Goal: Task Accomplishment & Management: Use online tool/utility

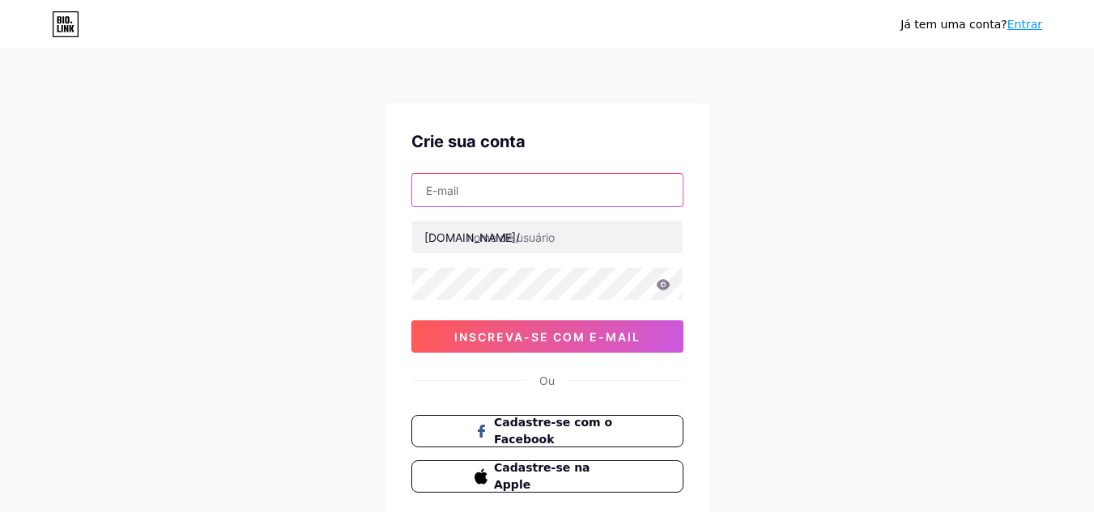
click at [446, 197] on input "text" at bounding box center [547, 190] width 270 height 32
type input "[EMAIL_ADDRESS][DOMAIN_NAME]"
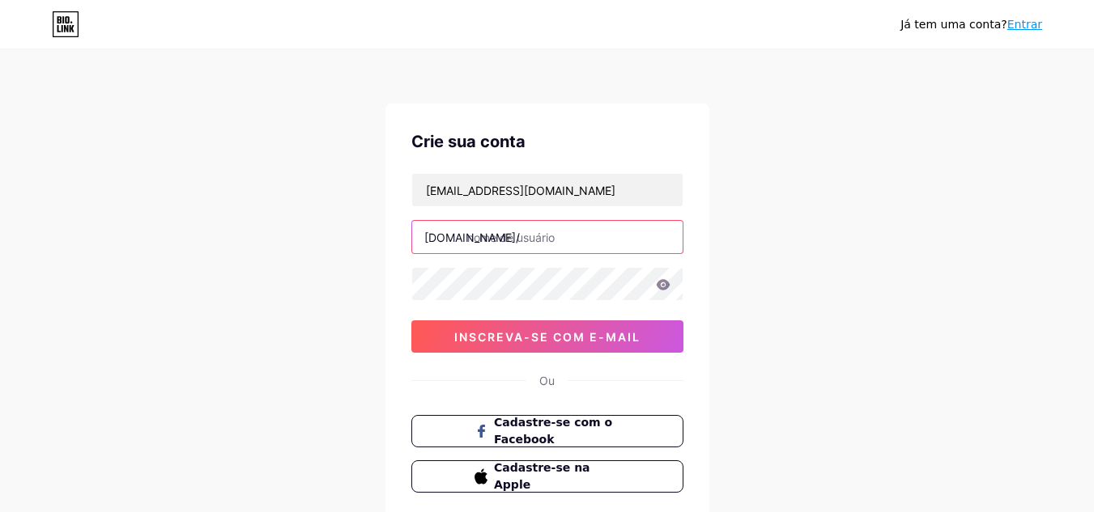
click at [501, 225] on input "text" at bounding box center [547, 237] width 270 height 32
type input "sisimachado"
click at [664, 286] on icon at bounding box center [663, 284] width 14 height 11
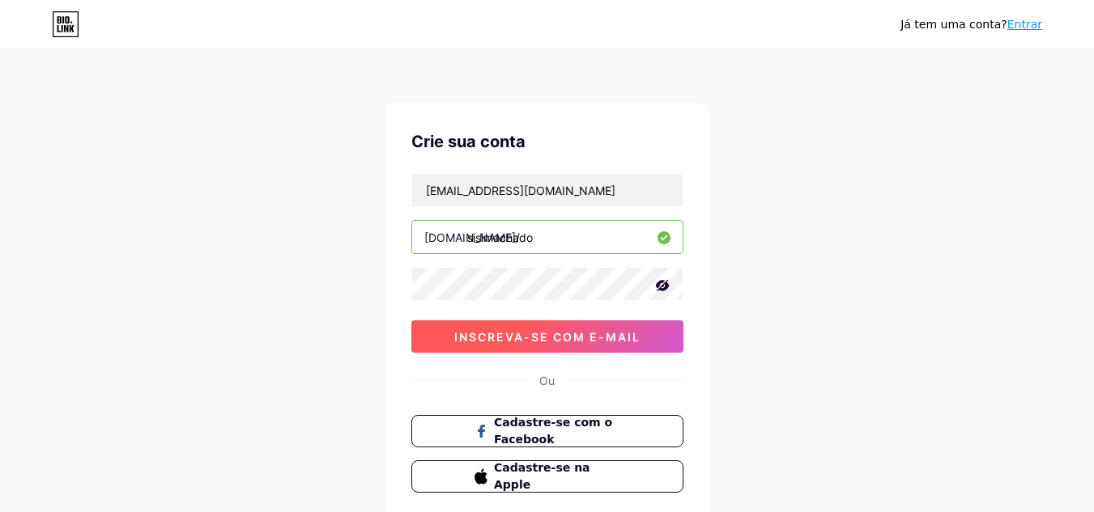
click at [528, 333] on font "inscreva-se com e-mail" at bounding box center [547, 337] width 186 height 14
click at [554, 333] on font "inscreva-se com e-mail" at bounding box center [547, 337] width 186 height 14
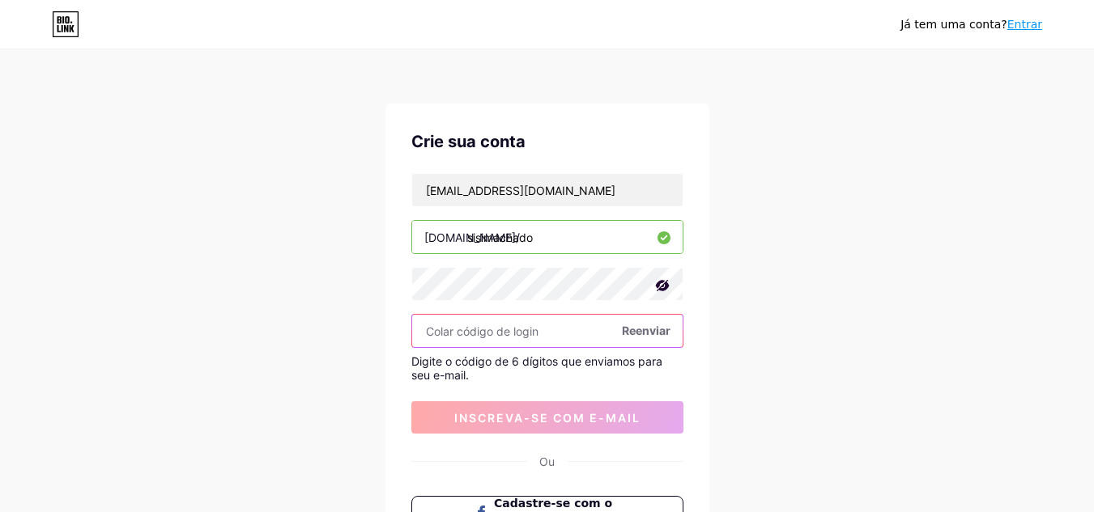
paste input "506176"
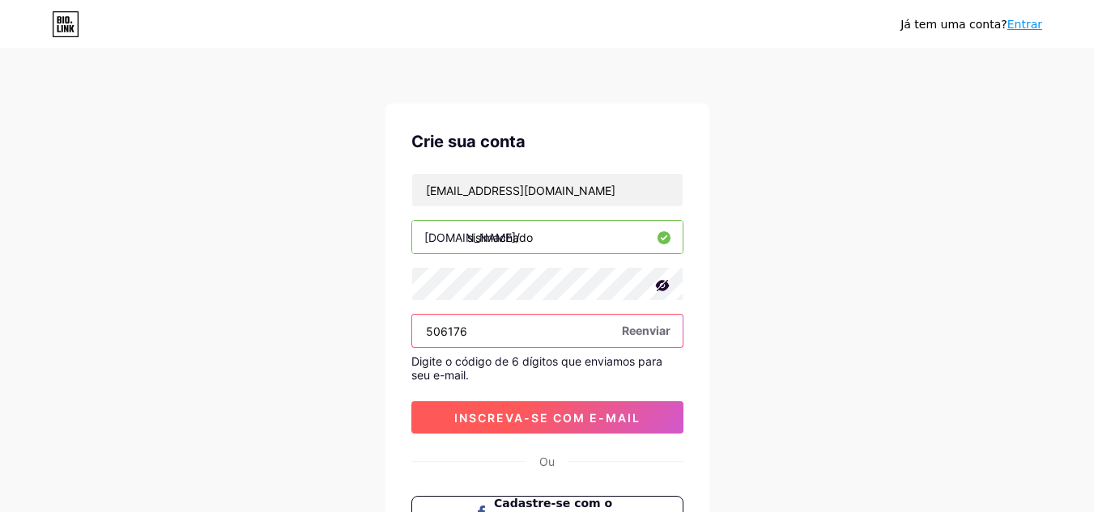
type input "506176"
click at [520, 414] on font "inscreva-se com e-mail" at bounding box center [547, 418] width 186 height 14
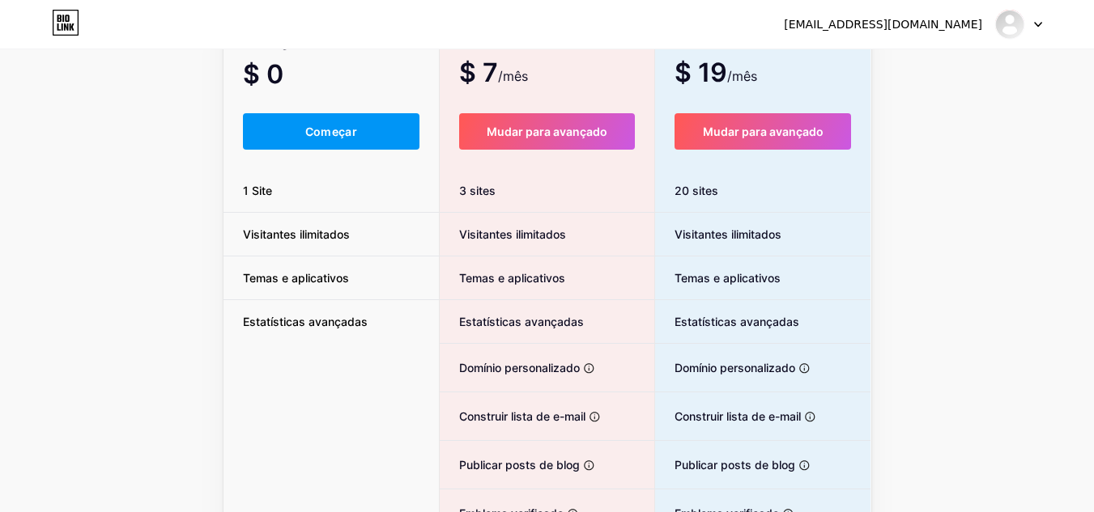
scroll to position [162, 0]
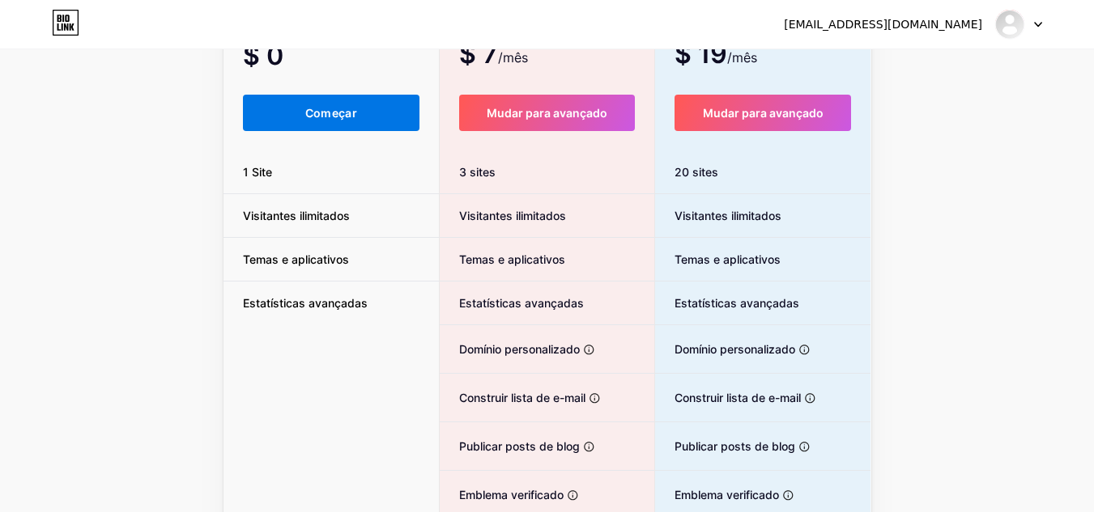
click at [310, 108] on font "Começar" at bounding box center [331, 113] width 52 height 14
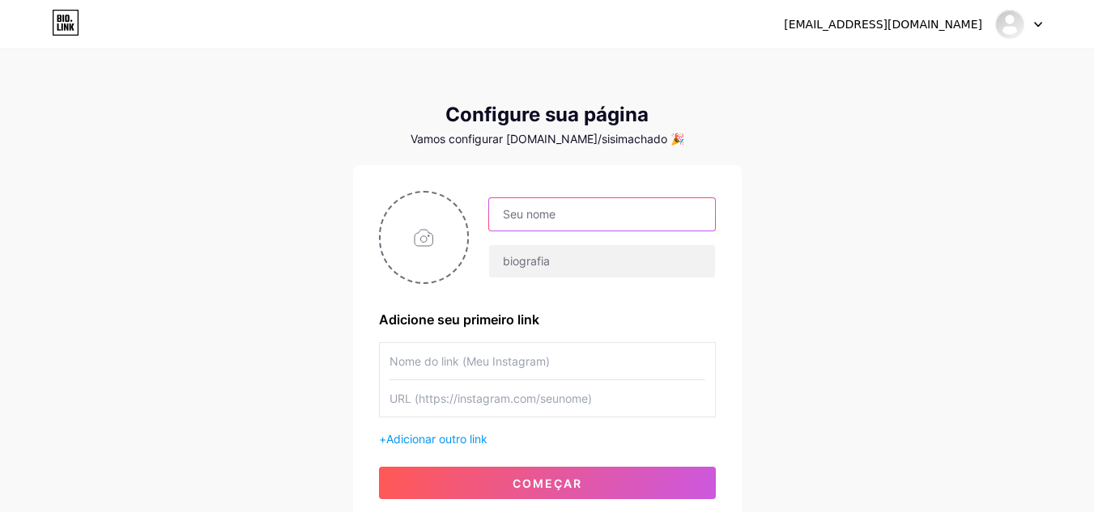
click at [514, 214] on input "text" at bounding box center [601, 214] width 225 height 32
type input "[PERSON_NAME]"
click at [398, 363] on input "text" at bounding box center [547, 361] width 316 height 36
type input "s"
click at [435, 231] on input "file" at bounding box center [423, 238] width 87 height 90
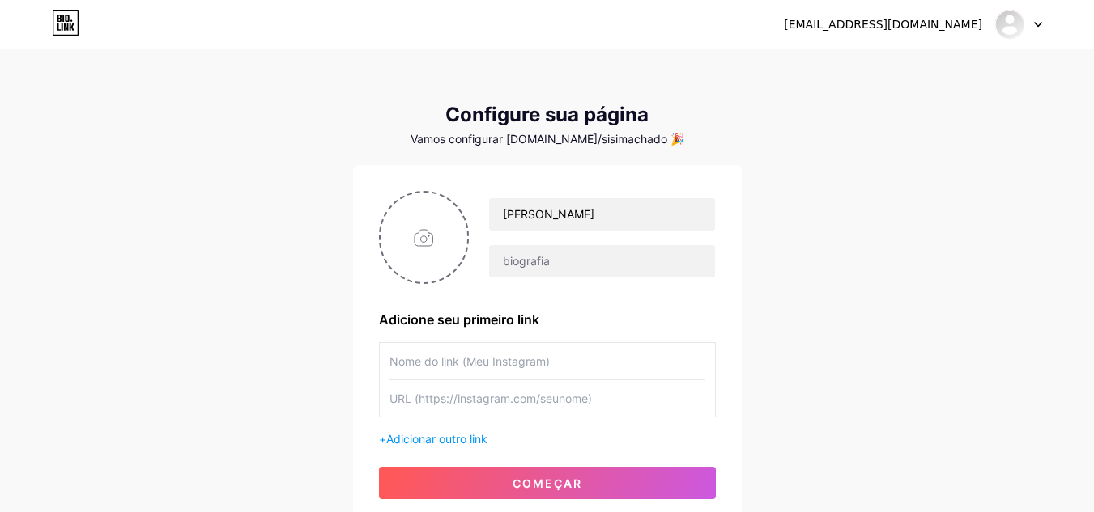
click at [403, 396] on input "text" at bounding box center [547, 398] width 316 height 36
paste input "Agende sua Sessão de Clareza"
type input "Agende sua Sessão de Clareza"
click at [401, 370] on input "text" at bounding box center [547, 361] width 316 height 36
paste input "Agende sua Sessão de Clareza"
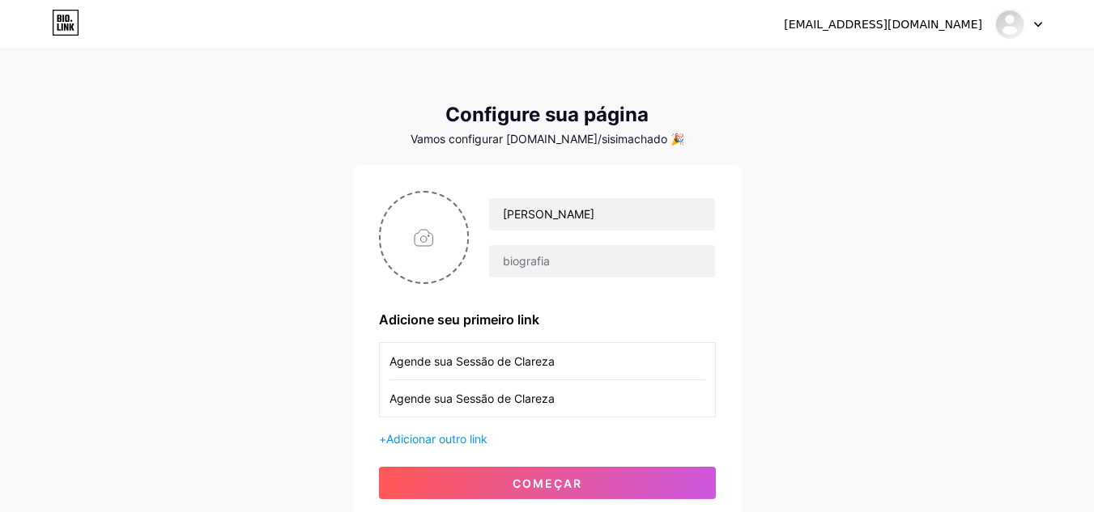
type input "Agende sua Sessão de Clareza"
click at [561, 400] on input "Agende sua Sessão de Clareza" at bounding box center [547, 398] width 316 height 36
type input "A"
paste input "[URL][DOMAIN_NAME]"
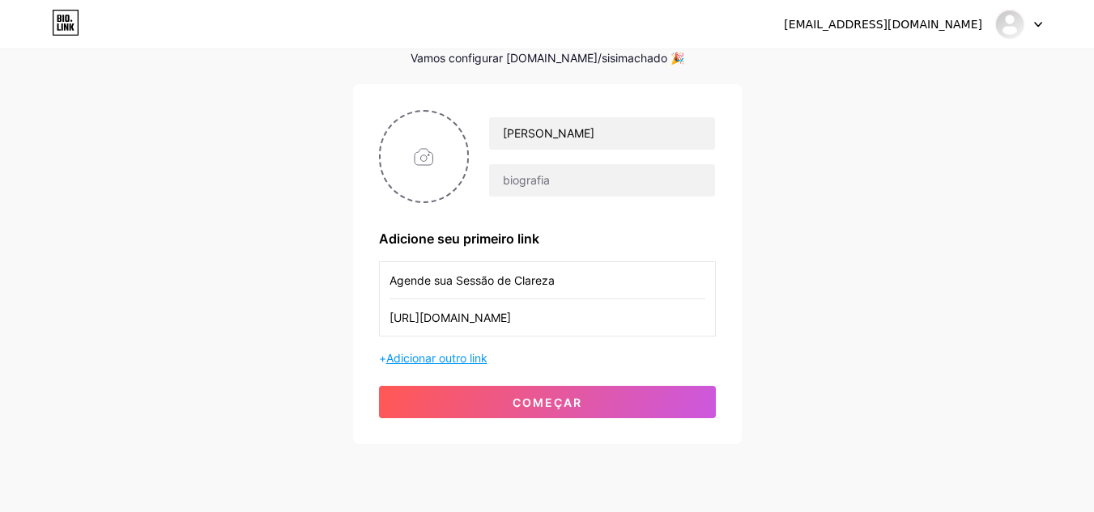
type input "[URL][DOMAIN_NAME]"
click at [431, 360] on font "Adicionar outro link" at bounding box center [436, 358] width 101 height 14
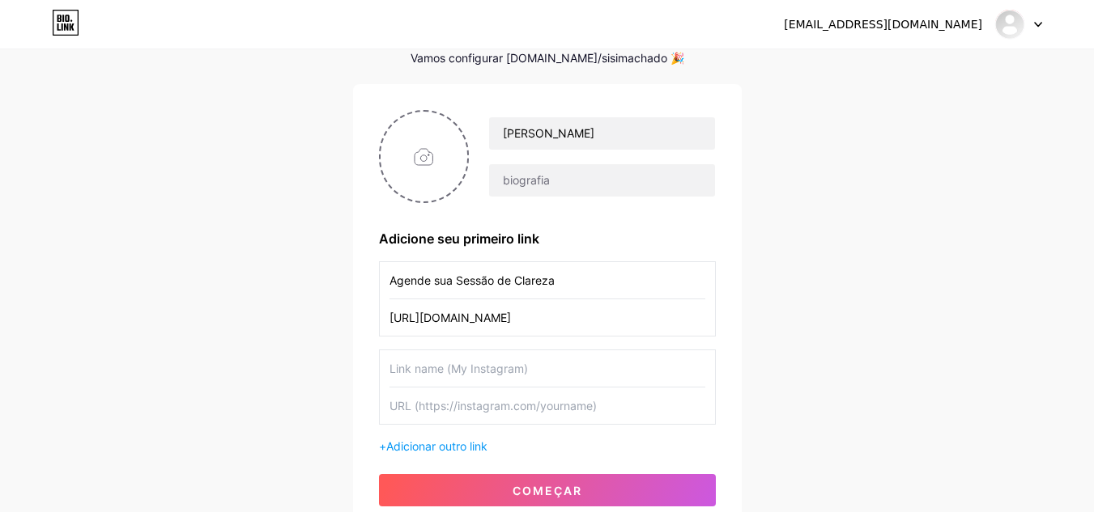
drag, startPoint x: 423, startPoint y: 365, endPoint x: 410, endPoint y: 378, distance: 17.8
click at [410, 378] on input "text" at bounding box center [547, 368] width 316 height 36
paste input "Fale Comigo no WhatsApp"
type input "Fale Comigo no WhatsApp"
click at [424, 418] on input "text" at bounding box center [547, 406] width 316 height 36
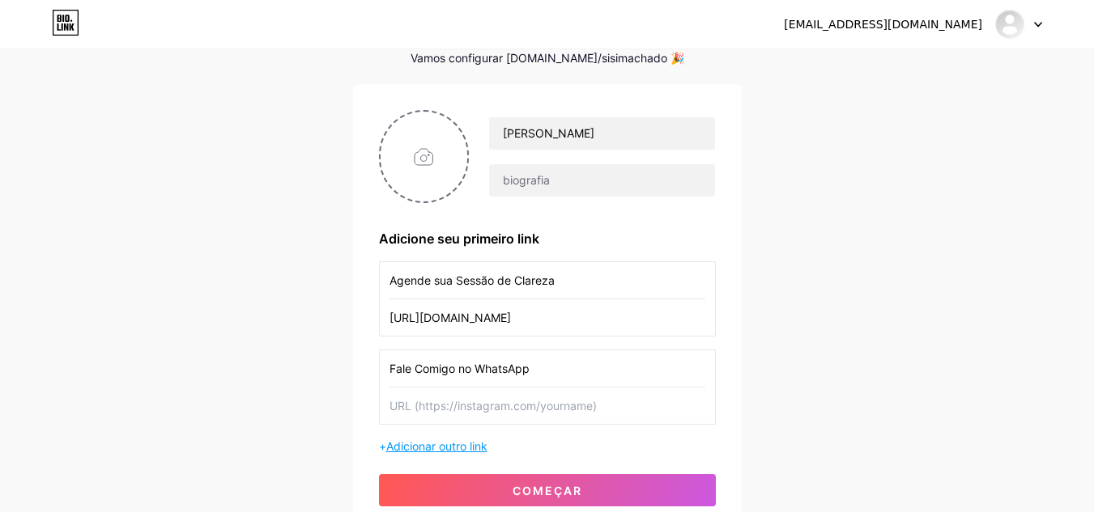
click at [431, 445] on font "Adicionar outro link" at bounding box center [436, 447] width 101 height 14
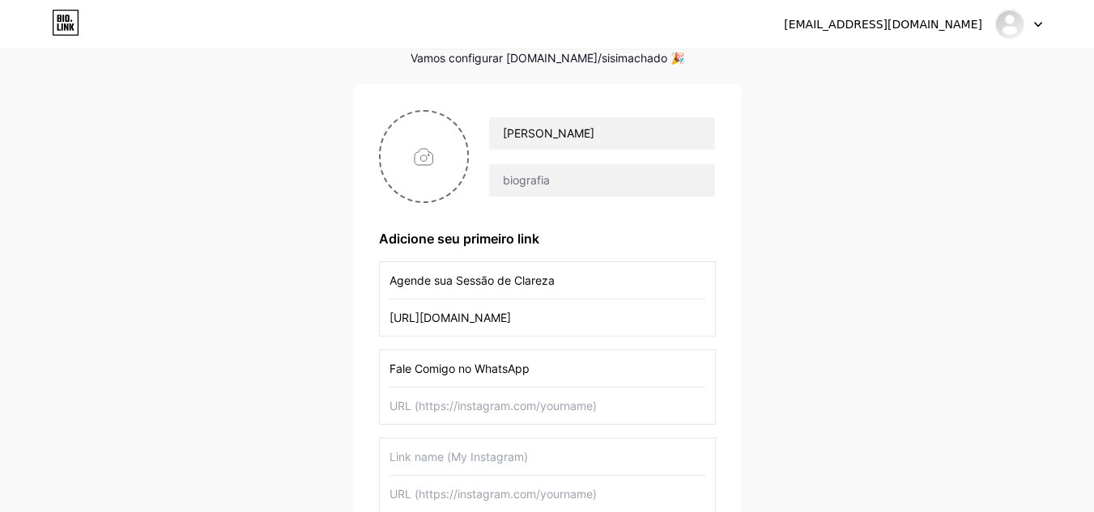
click at [391, 408] on input "text" at bounding box center [547, 406] width 316 height 36
drag, startPoint x: 435, startPoint y: 408, endPoint x: 423, endPoint y: 457, distance: 50.8
paste input "Mentoria Método Evoluir – Transformação Pessoal e Alta Performance"
type input "Mentoria Método Evoluir – Transformação Pessoal e Alta Performance"
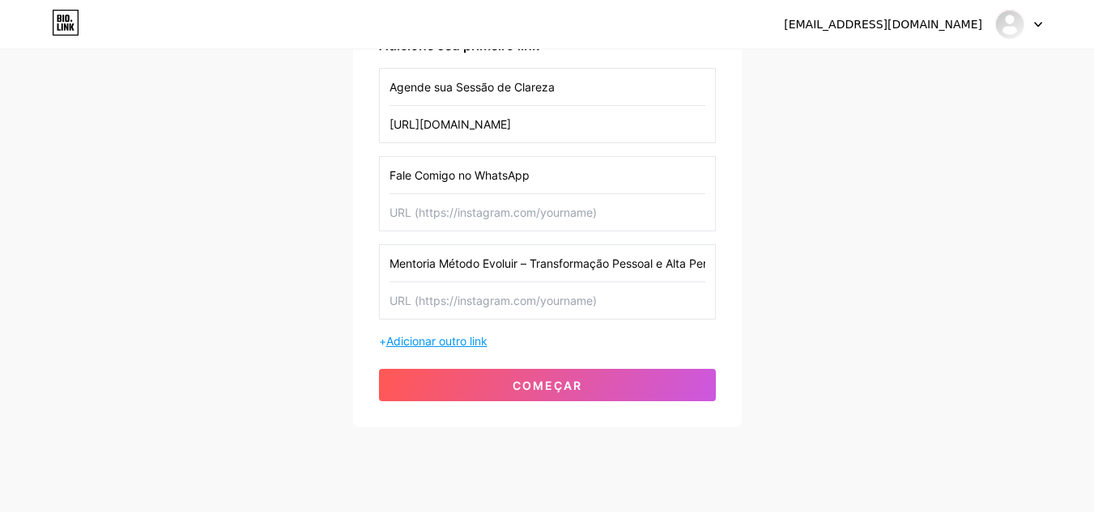
scroll to position [306, 0]
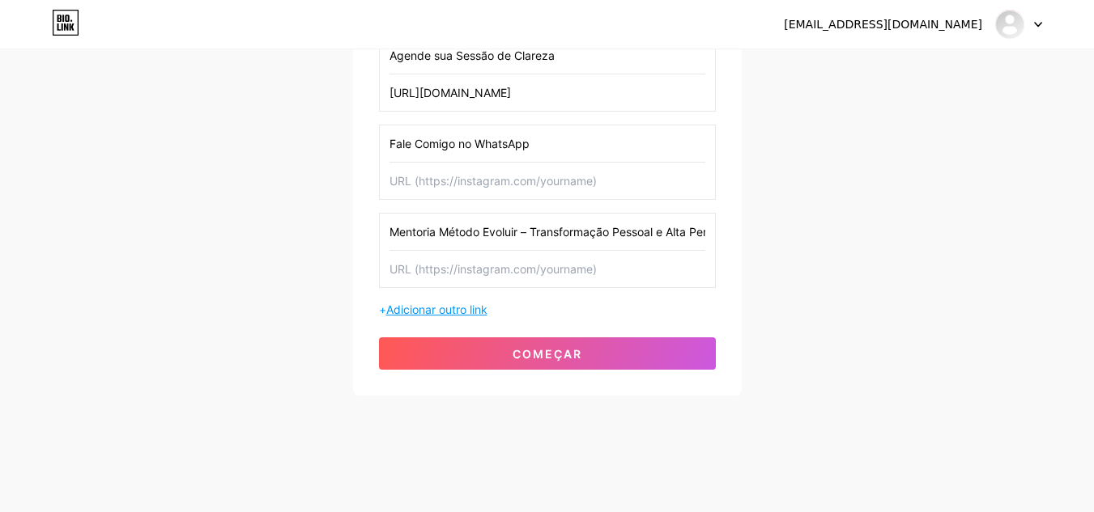
click at [451, 311] on font "Adicionar outro link" at bounding box center [436, 310] width 101 height 14
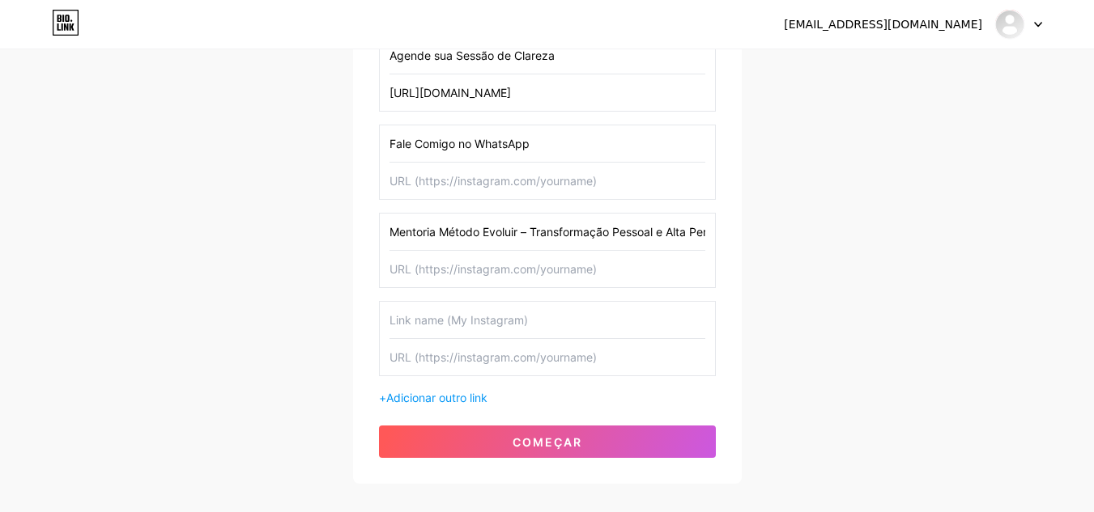
paste input "TREINAMENTO EVOLUIR PARA EMPRESAS"
type input "TREINAMENTO EVOLUIR PARA EMPRESAS"
click at [860, 345] on div "[EMAIL_ADDRESS][DOMAIN_NAME] Painel Sair Configure sua página Vamos configurar …" at bounding box center [547, 115] width 1094 height 842
click at [442, 399] on font "Adicionar outro link" at bounding box center [436, 398] width 101 height 14
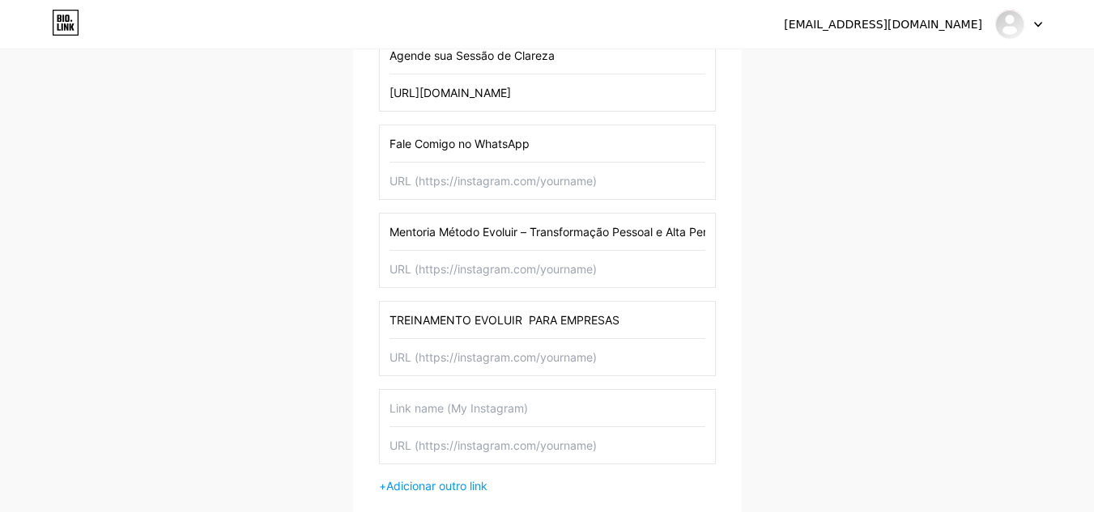
paste input "siga meu canal do youtube"
type input "siga meu canal do youtube"
click at [639, 321] on input "TREINAMENTO EVOLUIR PARA EMPRESAS" at bounding box center [547, 320] width 316 height 36
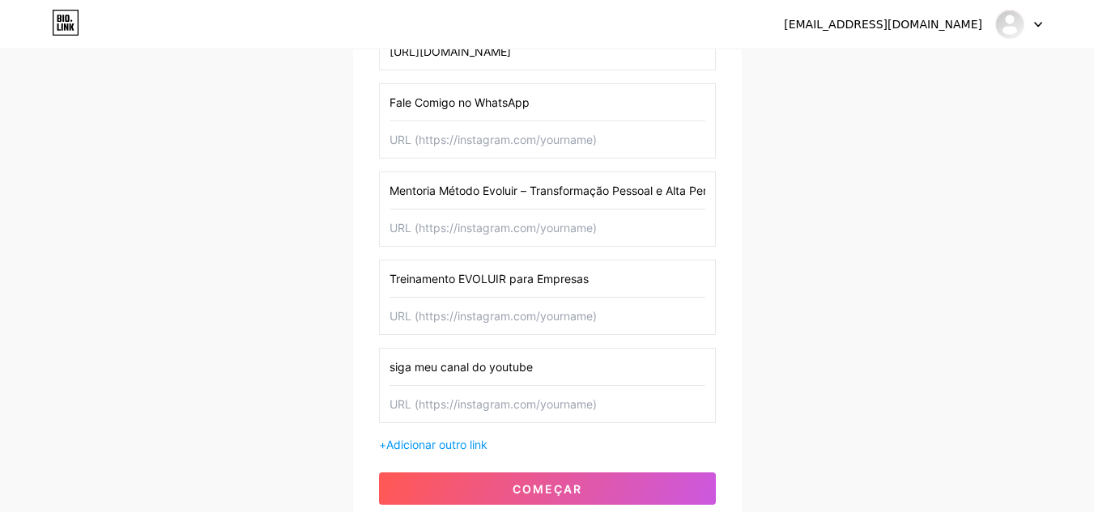
scroll to position [387, 0]
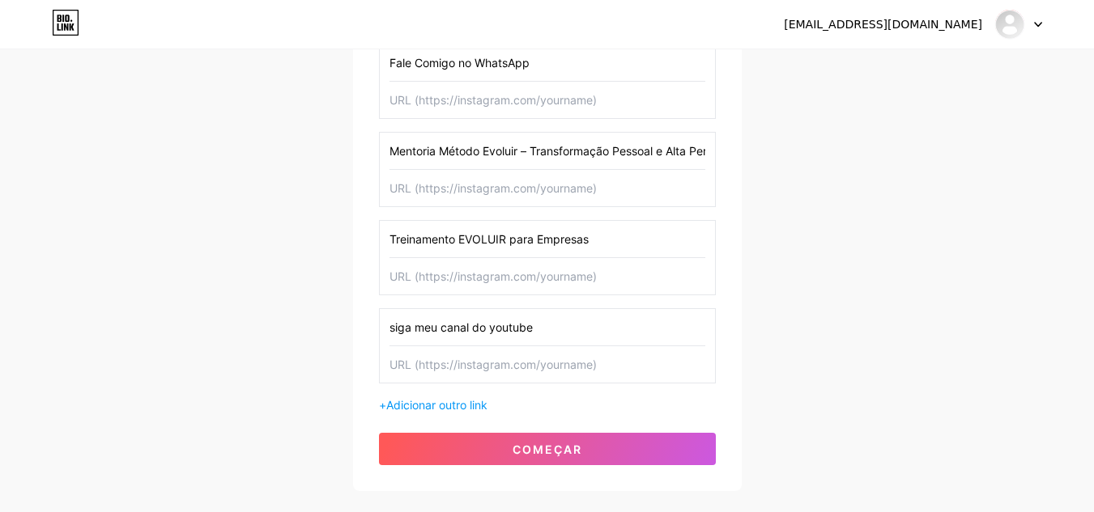
type input "Treinamento EVOLUIR para Empresas"
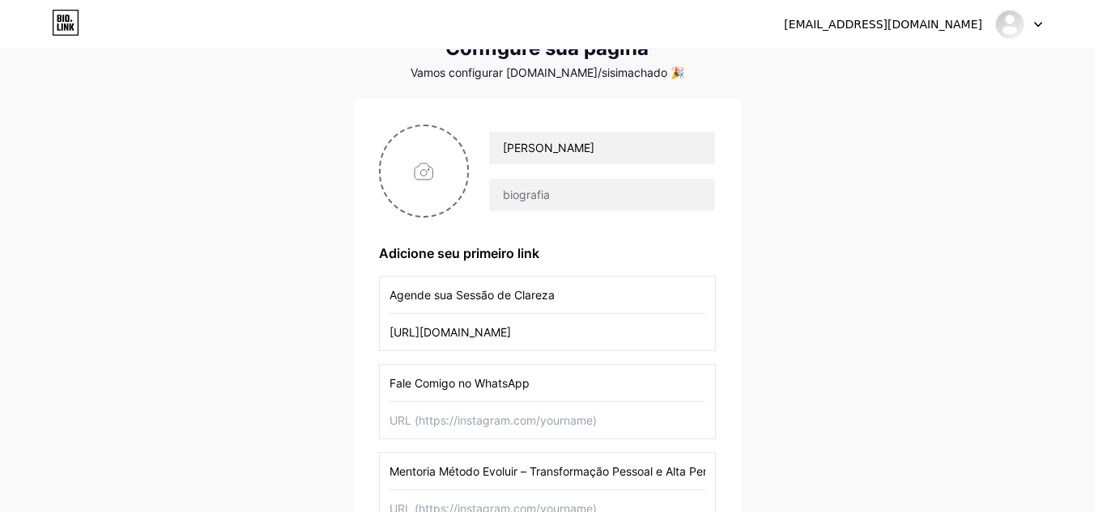
scroll to position [63, 0]
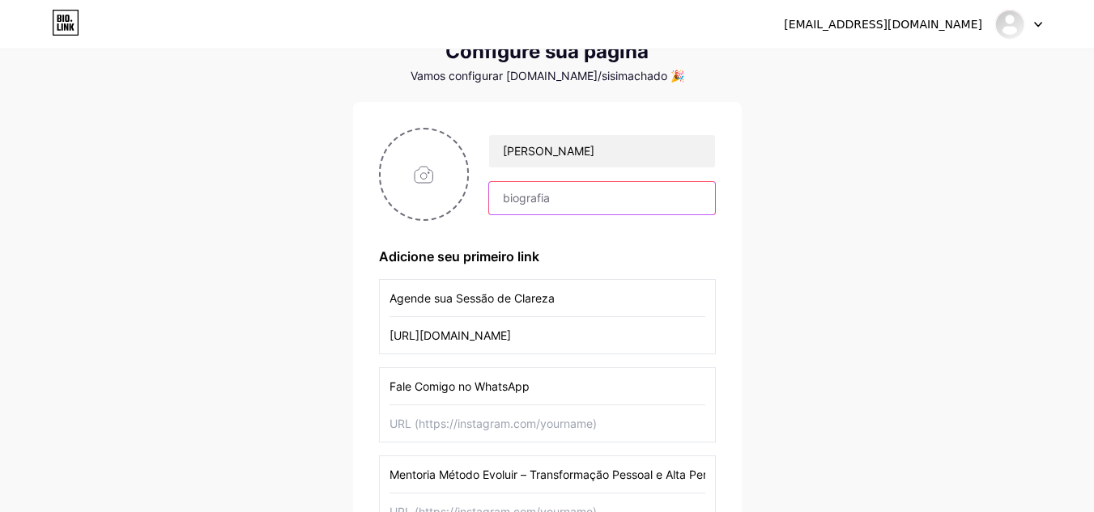
click at [520, 198] on input "text" at bounding box center [601, 198] width 225 height 32
paste input "MENTORA&TREINADORA DE ALTA PERFORMANCE"
type input "MENTORA&TREINADORA DE ALTA PERFORMANCE"
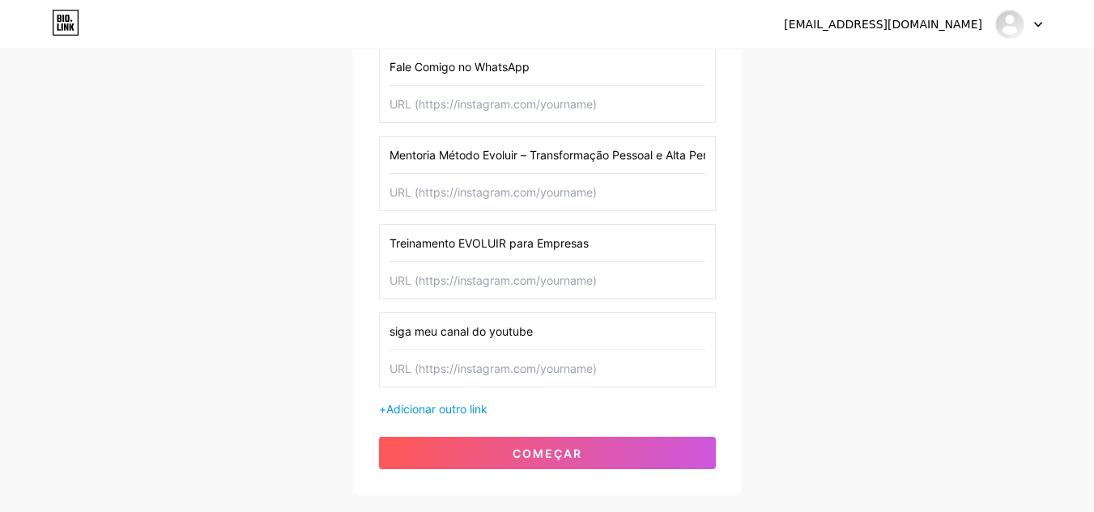
scroll to position [387, 0]
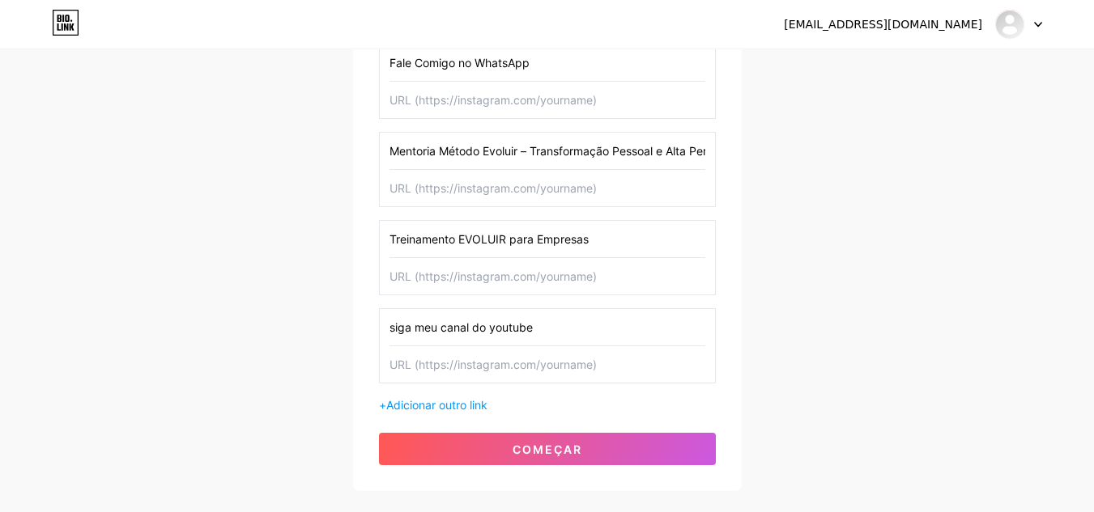
paste input "[URL][DOMAIN_NAME]"
type input "[URL][DOMAIN_NAME]"
paste input "[URL][DOMAIN_NAME]"
type input "[URL][DOMAIN_NAME]"
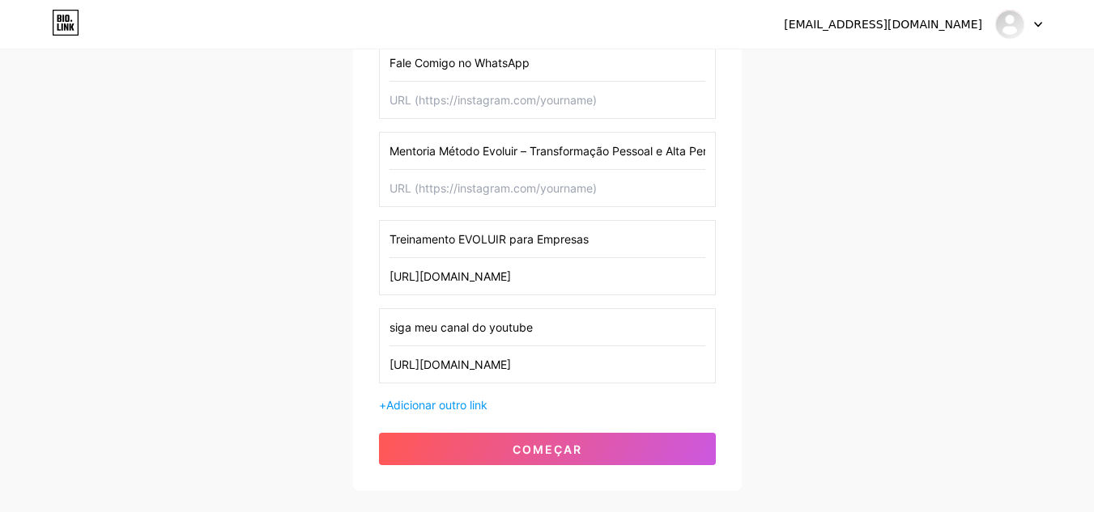
scroll to position [0, 0]
paste input "[URL][DOMAIN_NAME]"
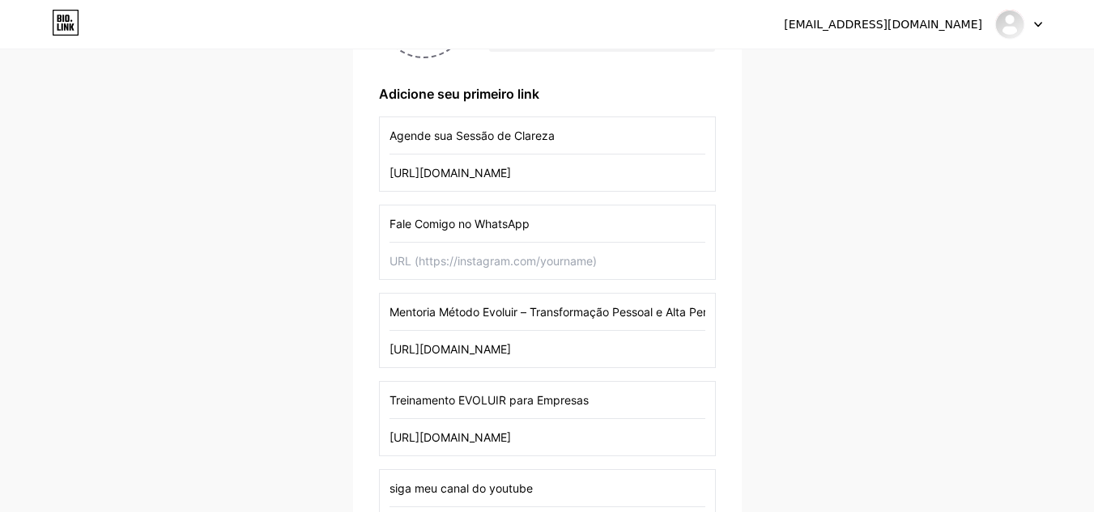
scroll to position [225, 0]
type input "[URL][DOMAIN_NAME]"
paste input "[URL][DOMAIN_NAME][PHONE_NUMBER]"
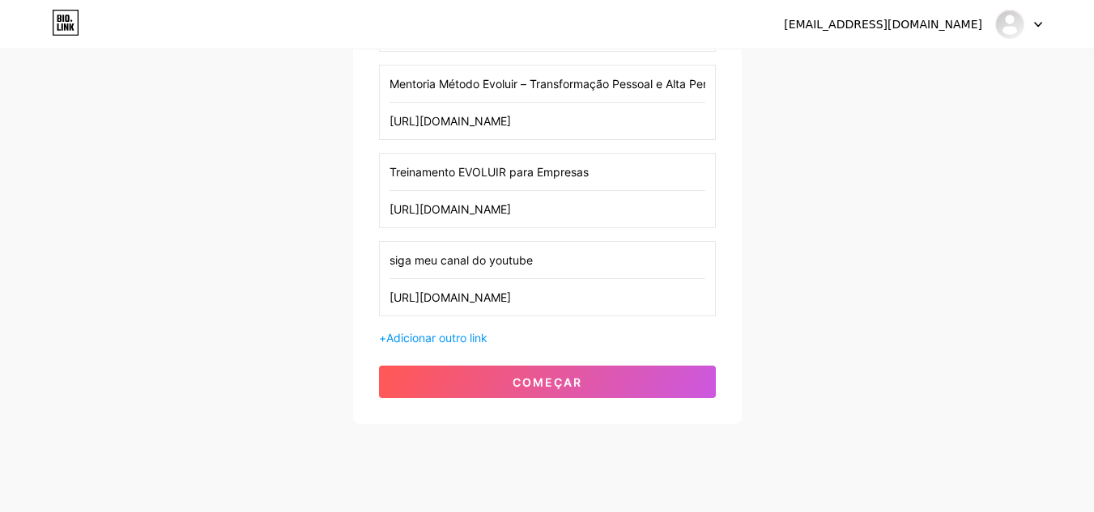
scroll to position [482, 0]
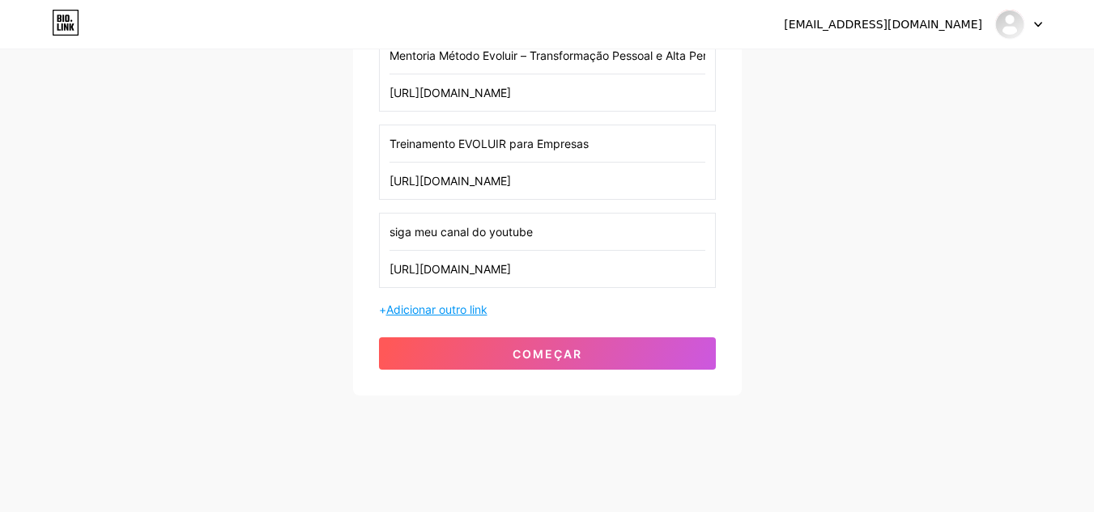
type input "[URL][DOMAIN_NAME][PHONE_NUMBER]"
click at [461, 308] on font "Adicionar outro link" at bounding box center [436, 310] width 101 height 14
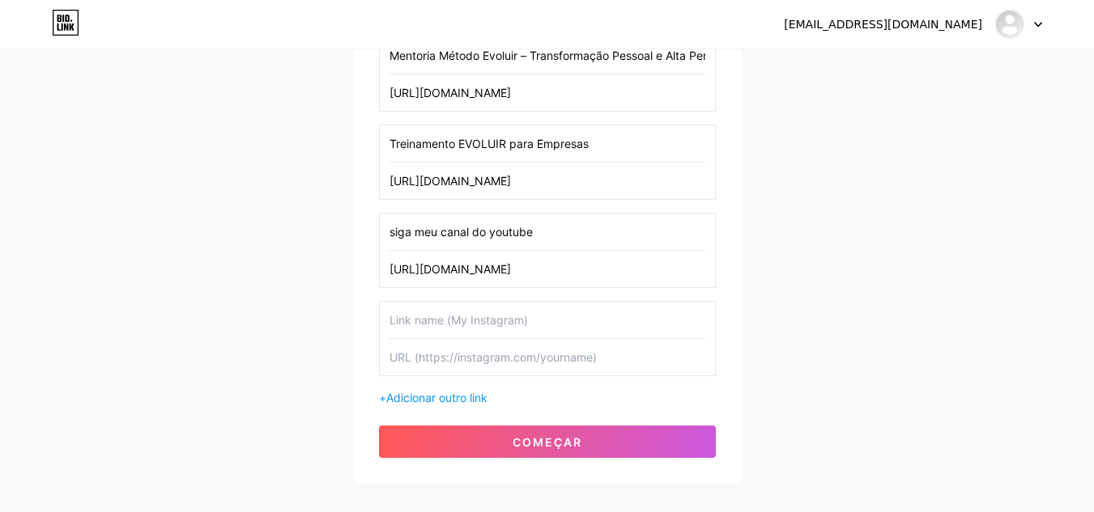
click at [414, 324] on input "text" at bounding box center [547, 320] width 316 height 36
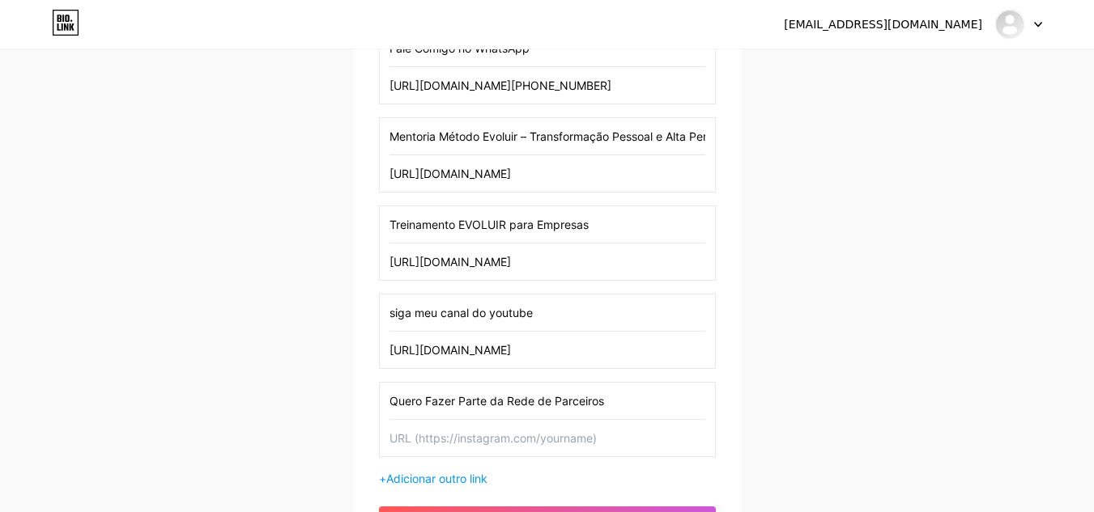
scroll to position [321, 0]
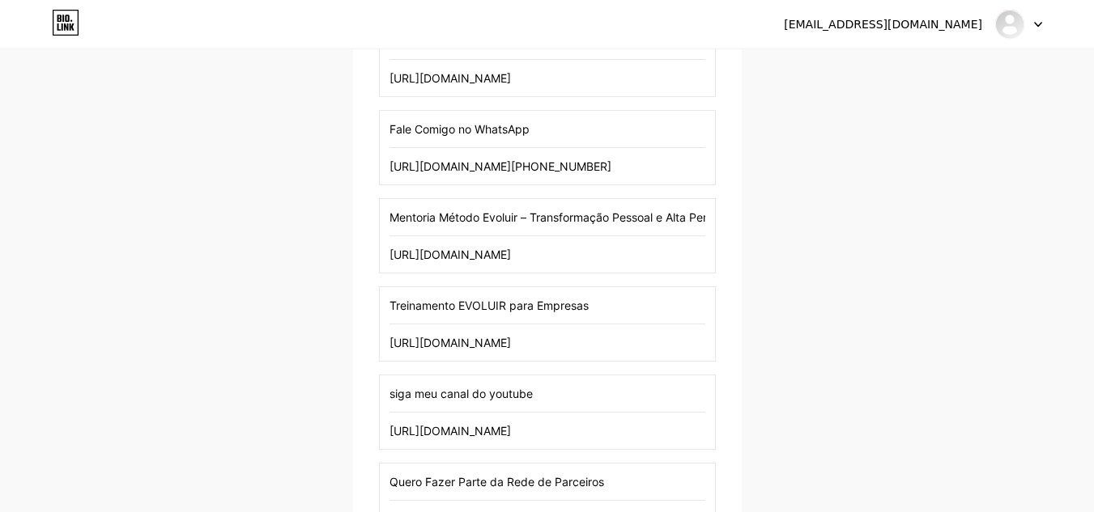
type input "Quero Fazer Parte da Rede de Parceiros"
drag, startPoint x: 383, startPoint y: 168, endPoint x: 456, endPoint y: 167, distance: 72.9
click at [456, 167] on div "Fale Comigo no WhatsApp [URL][DOMAIN_NAME][PHONE_NUMBER]" at bounding box center [547, 147] width 337 height 75
drag, startPoint x: 389, startPoint y: 164, endPoint x: 770, endPoint y: 167, distance: 380.4
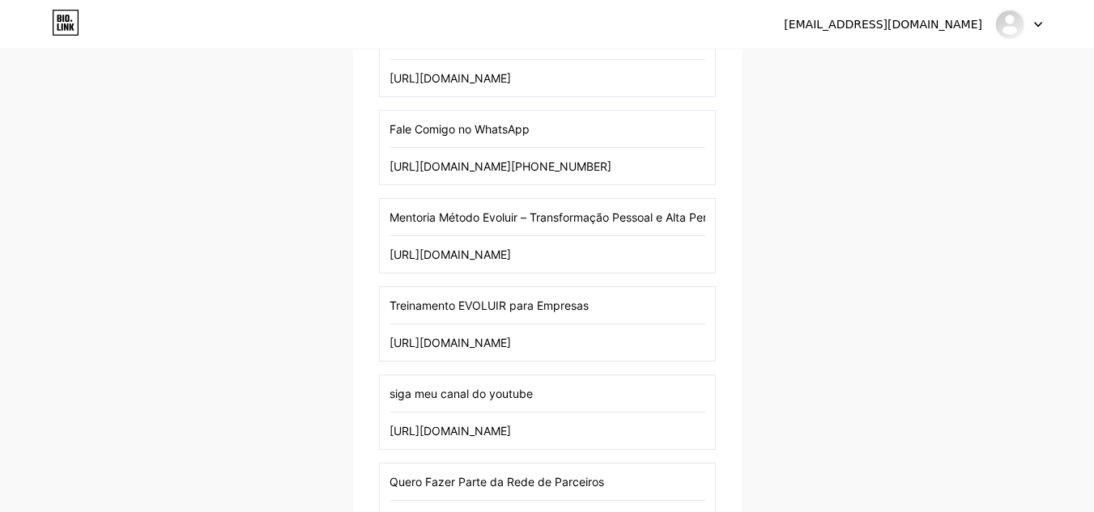
click at [770, 167] on div "[EMAIL_ADDRESS][DOMAIN_NAME] Painel Sair Configure sua página Vamos configurar …" at bounding box center [547, 188] width 1094 height 1018
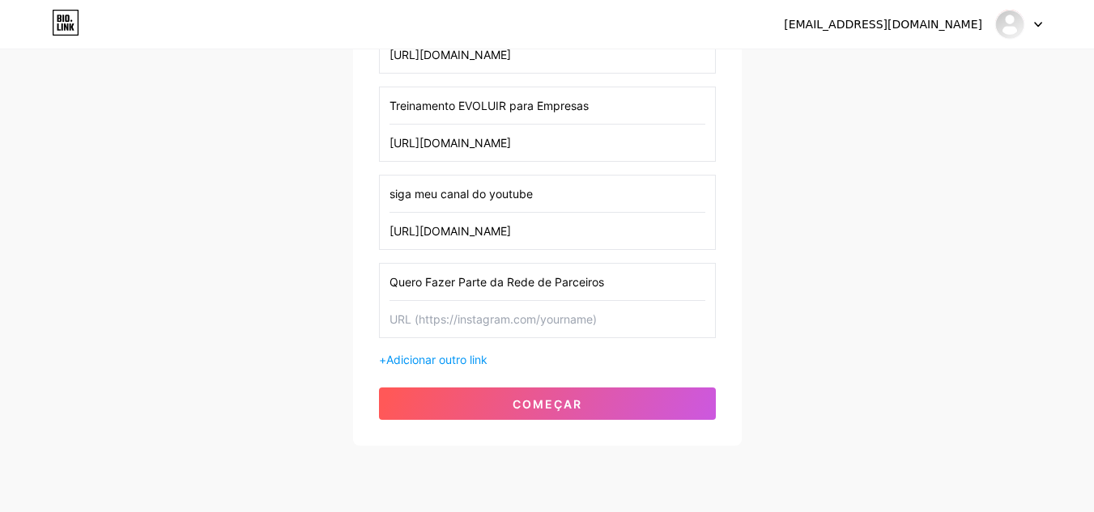
scroll to position [563, 0]
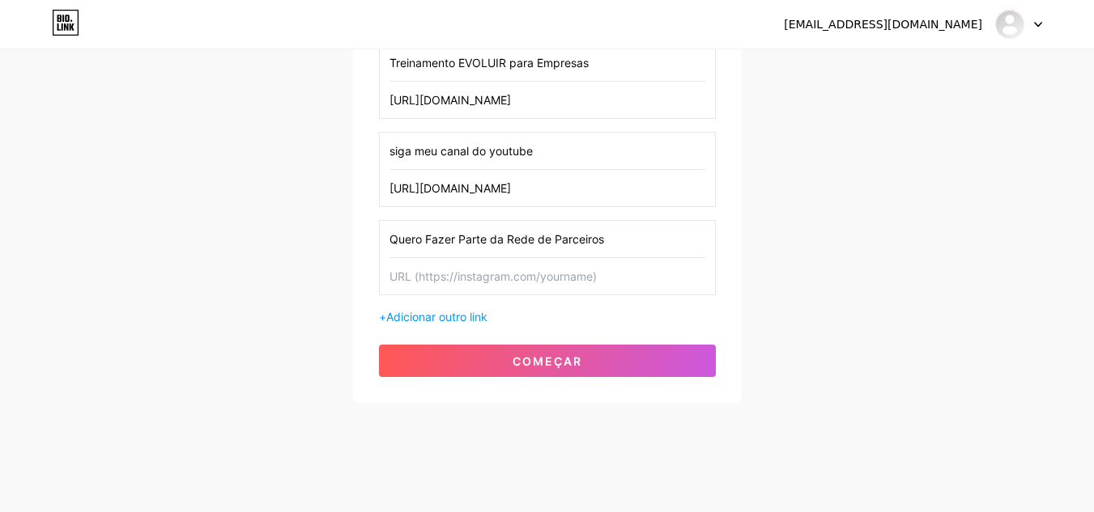
click at [431, 274] on input "text" at bounding box center [547, 276] width 316 height 36
paste input "[URL][DOMAIN_NAME][PHONE_NUMBER]"
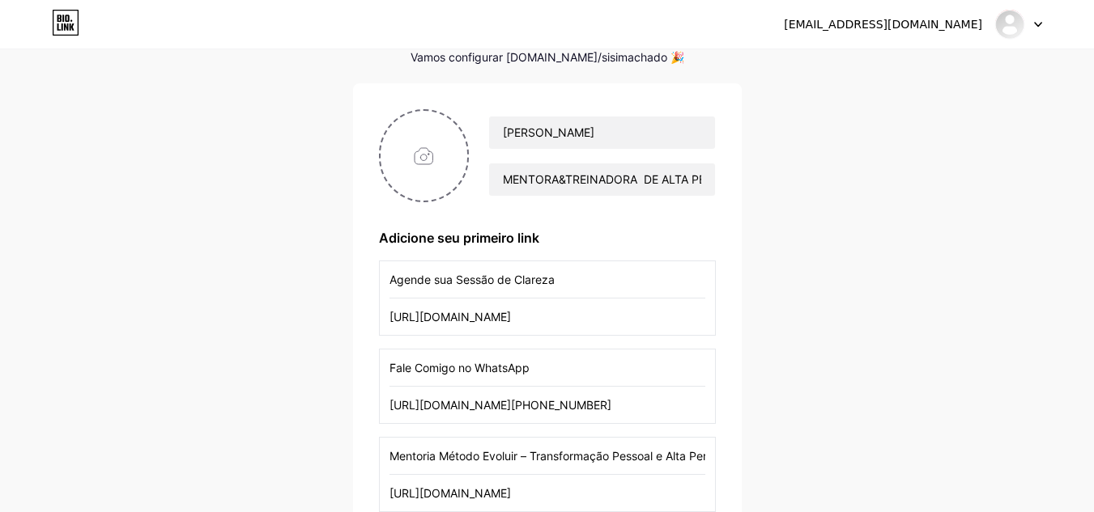
scroll to position [78, 0]
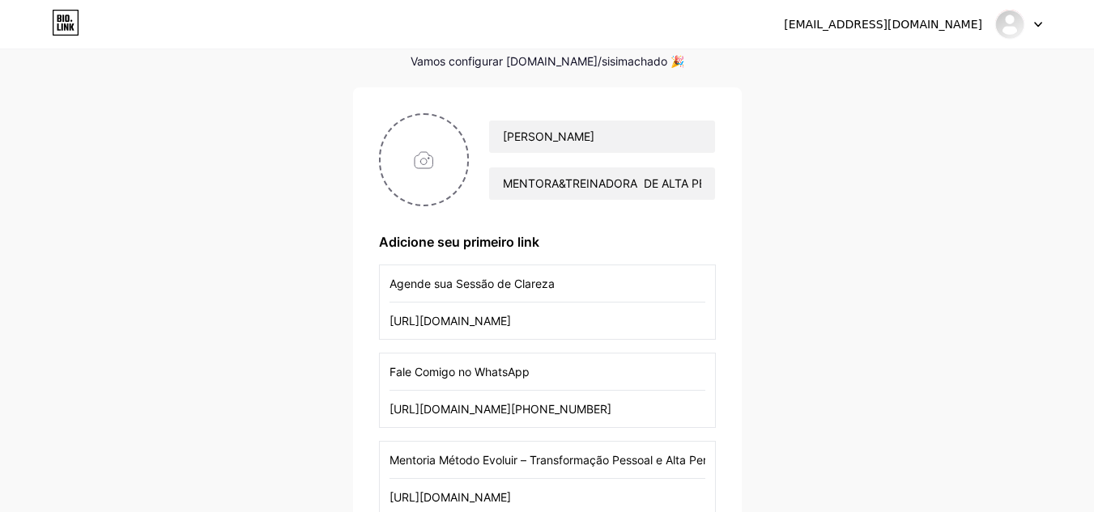
type input "[URL][DOMAIN_NAME][PHONE_NUMBER]"
drag, startPoint x: 442, startPoint y: 168, endPoint x: 434, endPoint y: 161, distance: 10.4
click at [434, 161] on input "file" at bounding box center [423, 160] width 87 height 90
click at [431, 176] on input "file" at bounding box center [423, 160] width 87 height 90
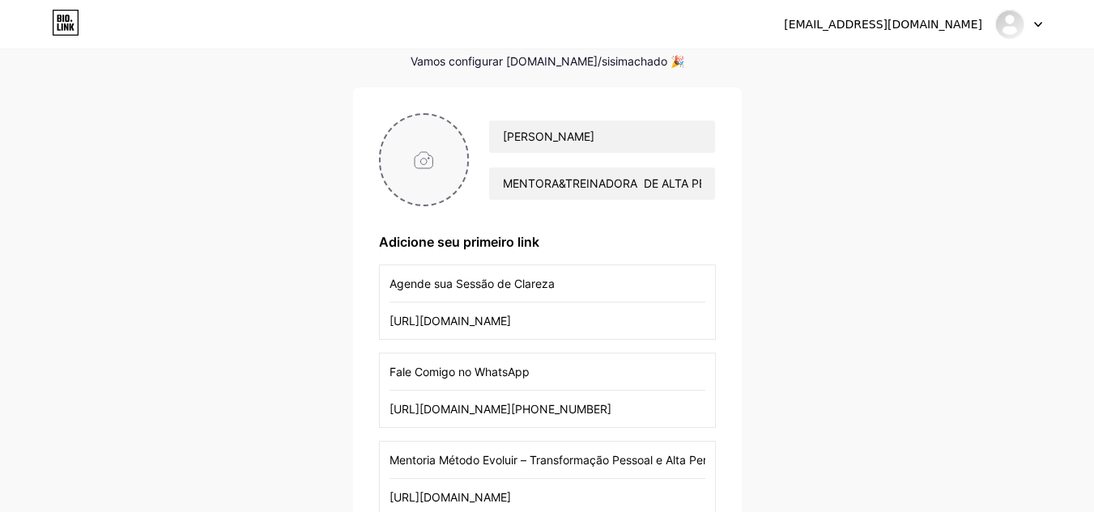
type input "C:\fakepath\4967532988594236508 (1).jpg"
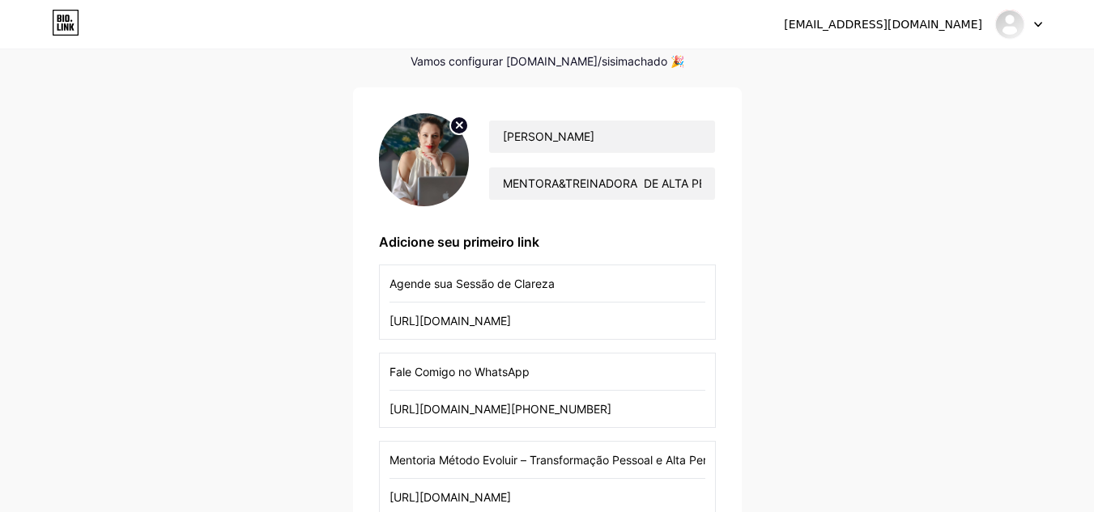
drag, startPoint x: 927, startPoint y: 363, endPoint x: 932, endPoint y: 390, distance: 27.9
click at [932, 390] on div "[EMAIL_ADDRESS][DOMAIN_NAME] Painel Sair Configure sua página Vamos configurar …" at bounding box center [547, 431] width 1094 height 1018
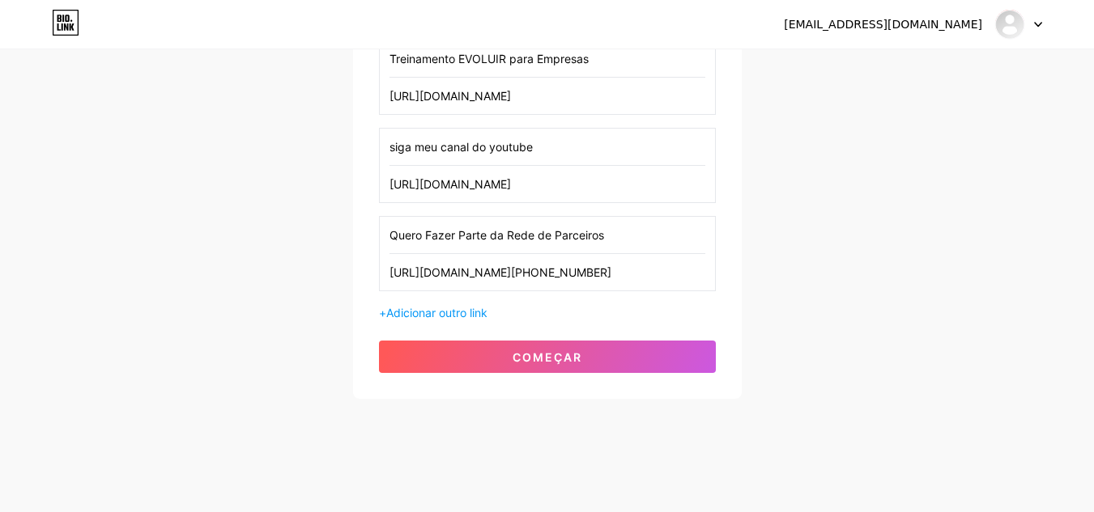
scroll to position [571, 0]
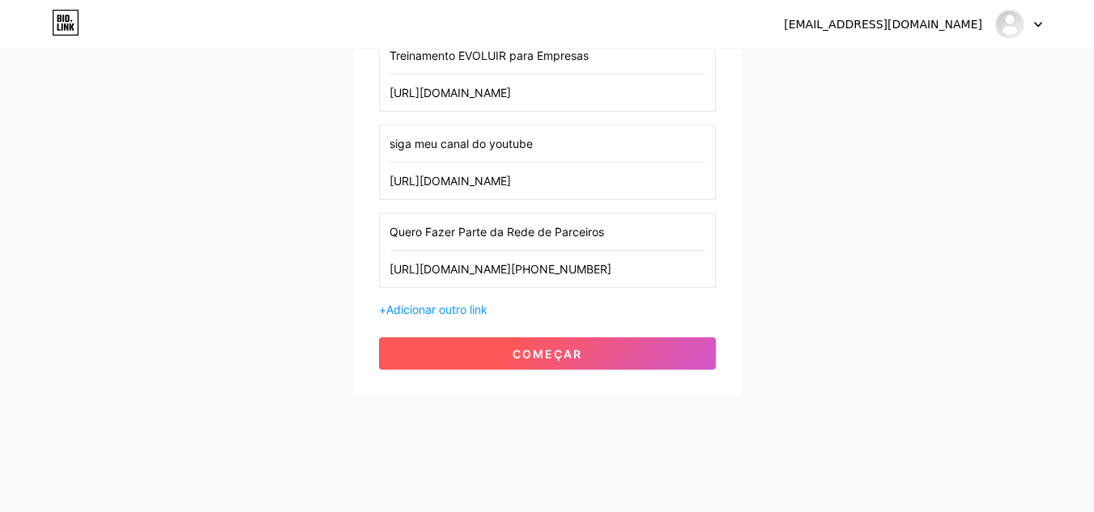
click at [508, 360] on button "começar" at bounding box center [547, 354] width 337 height 32
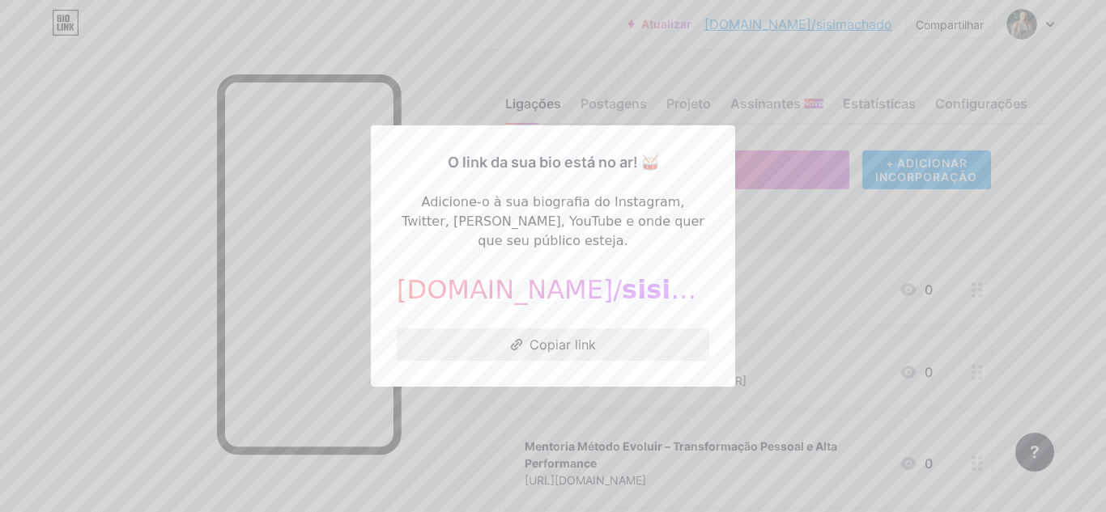
drag, startPoint x: 567, startPoint y: 342, endPoint x: 633, endPoint y: 341, distance: 65.6
click at [604, 329] on button "Copiar link" at bounding box center [553, 345] width 312 height 32
click at [816, 261] on div at bounding box center [553, 256] width 1106 height 512
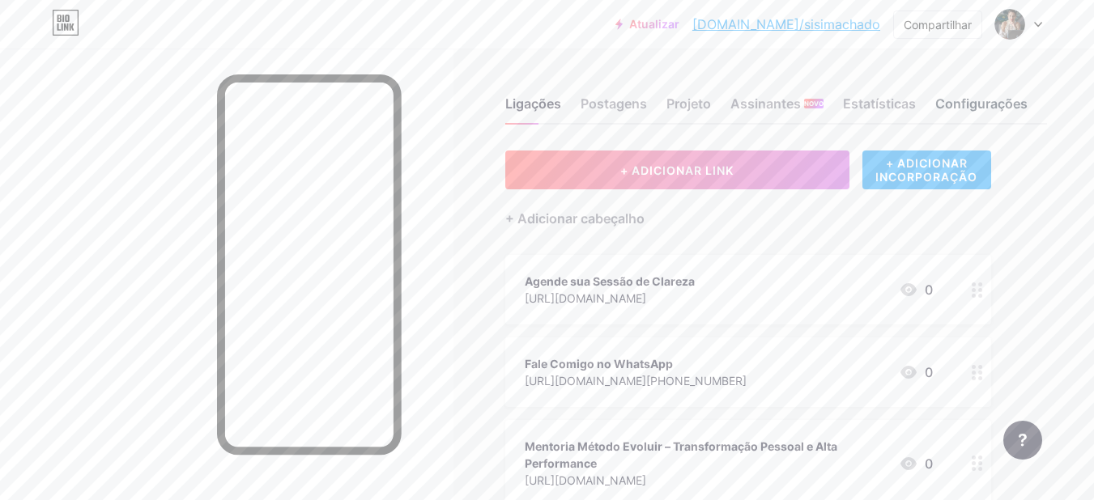
click at [999, 99] on font "Configurações" at bounding box center [981, 104] width 92 height 16
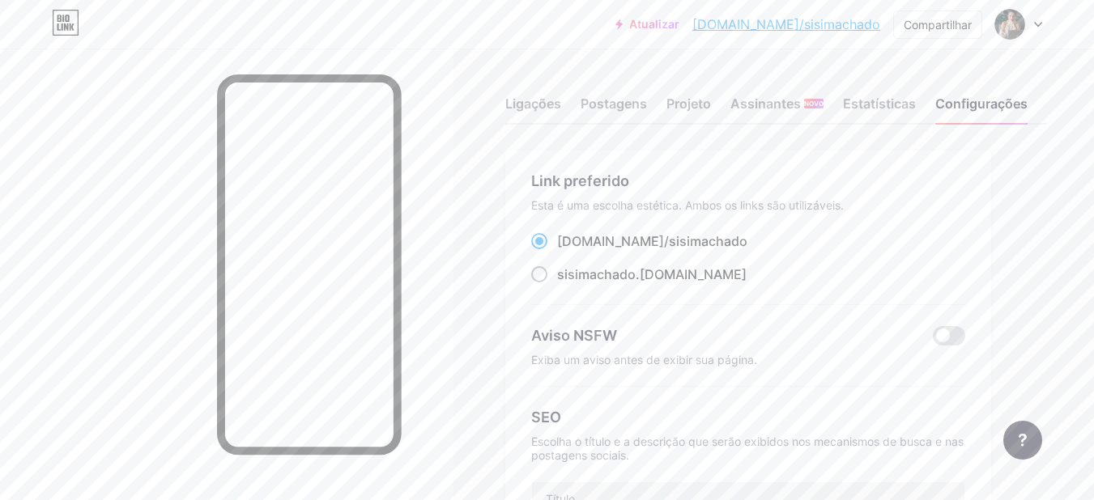
click at [541, 278] on span at bounding box center [539, 274] width 16 height 16
click at [557, 284] on input "sisimachado .[DOMAIN_NAME]" at bounding box center [562, 289] width 11 height 11
radio input "true"
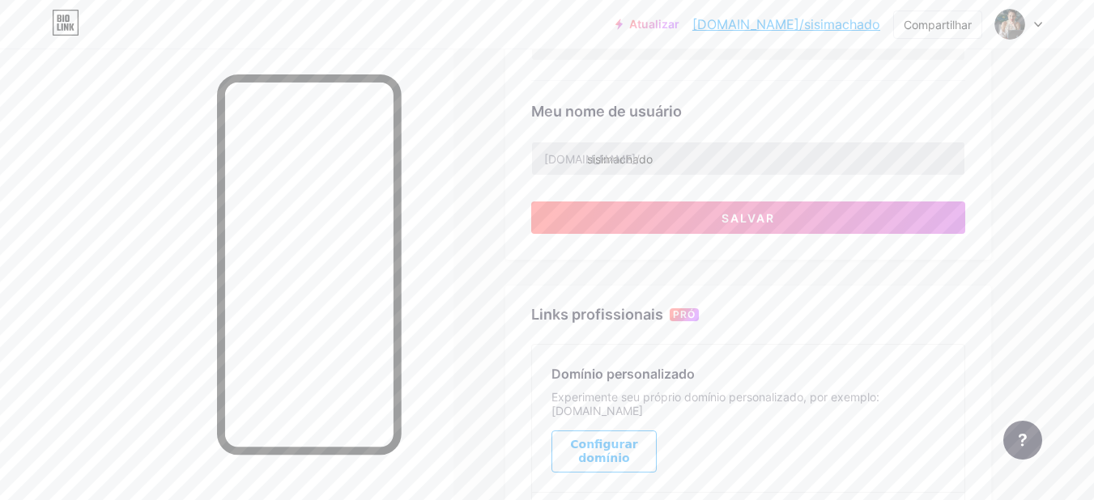
scroll to position [648, 0]
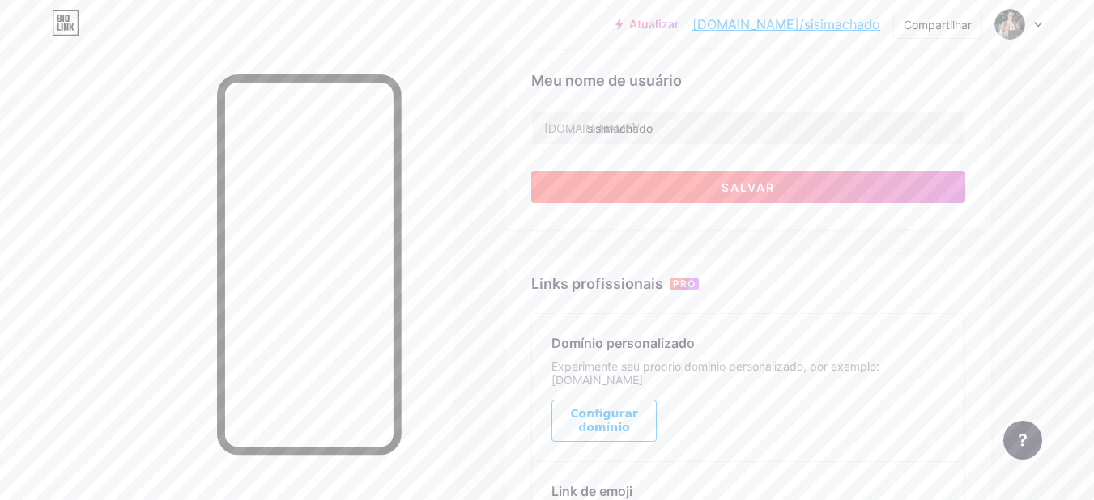
click at [739, 189] on font "Salvar" at bounding box center [747, 188] width 53 height 14
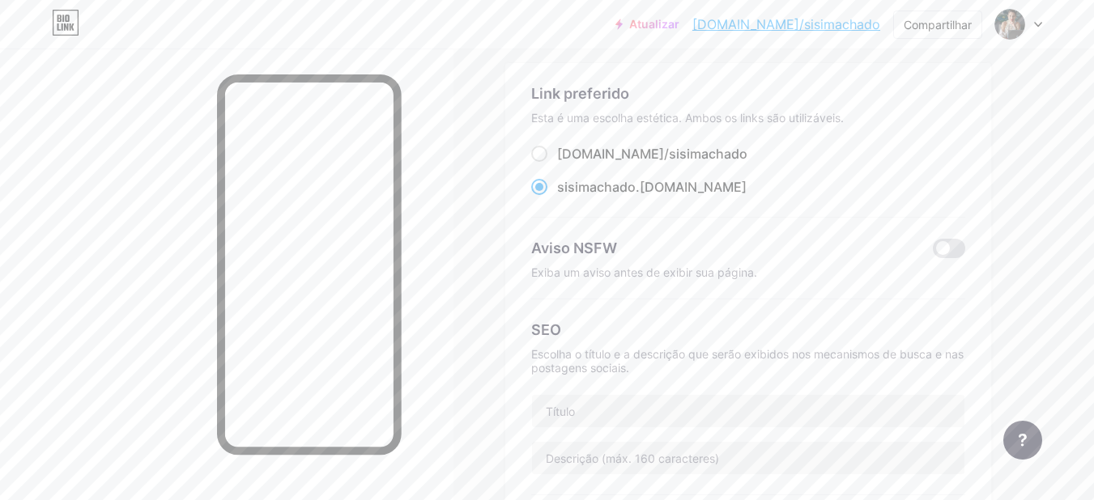
scroll to position [0, 0]
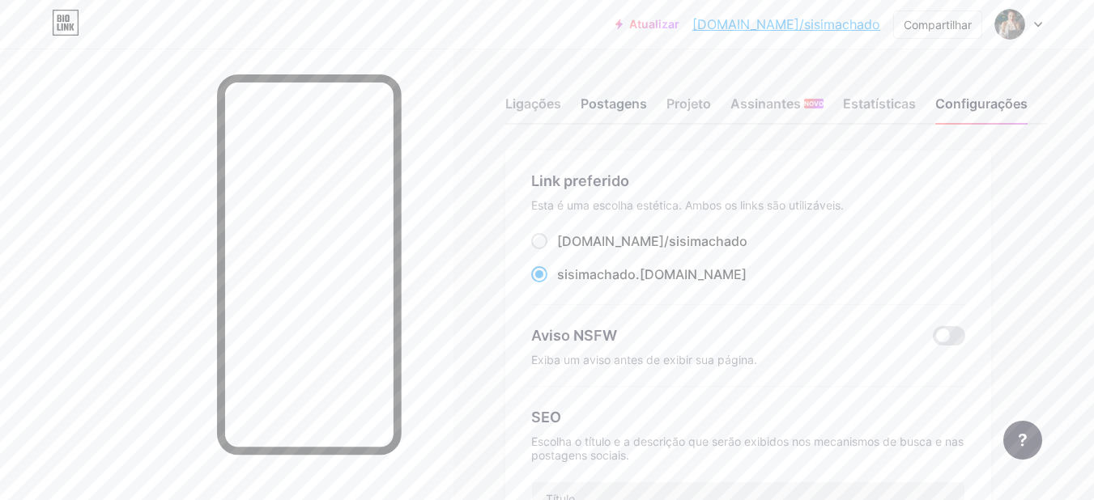
click at [629, 100] on font "Postagens" at bounding box center [613, 104] width 66 height 16
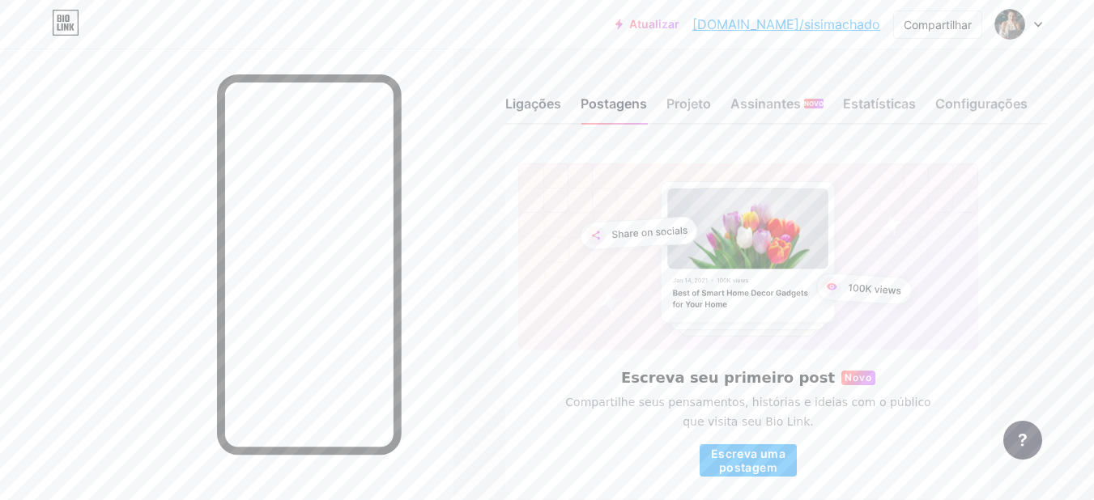
click at [530, 104] on font "Ligações" at bounding box center [533, 104] width 56 height 16
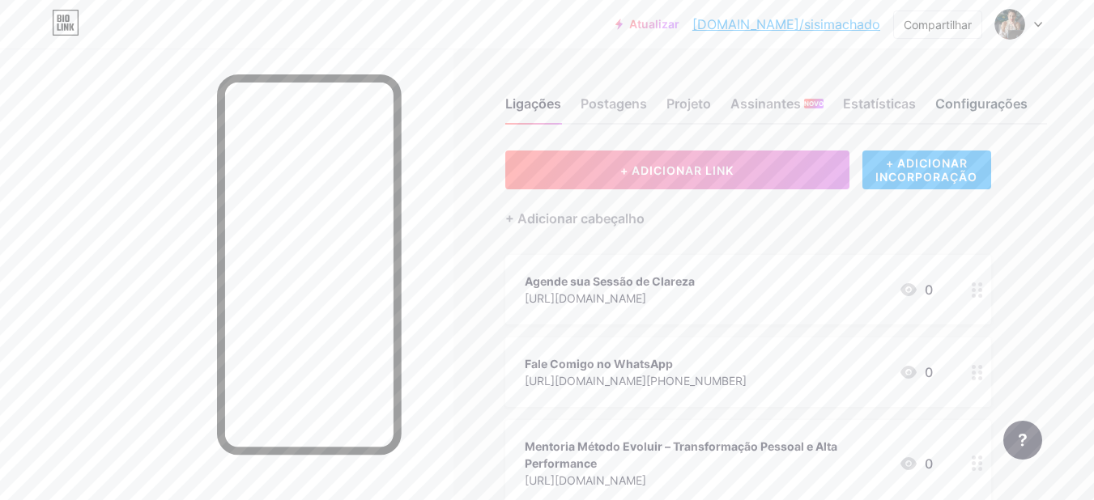
click at [984, 98] on font "Configurações" at bounding box center [981, 104] width 92 height 16
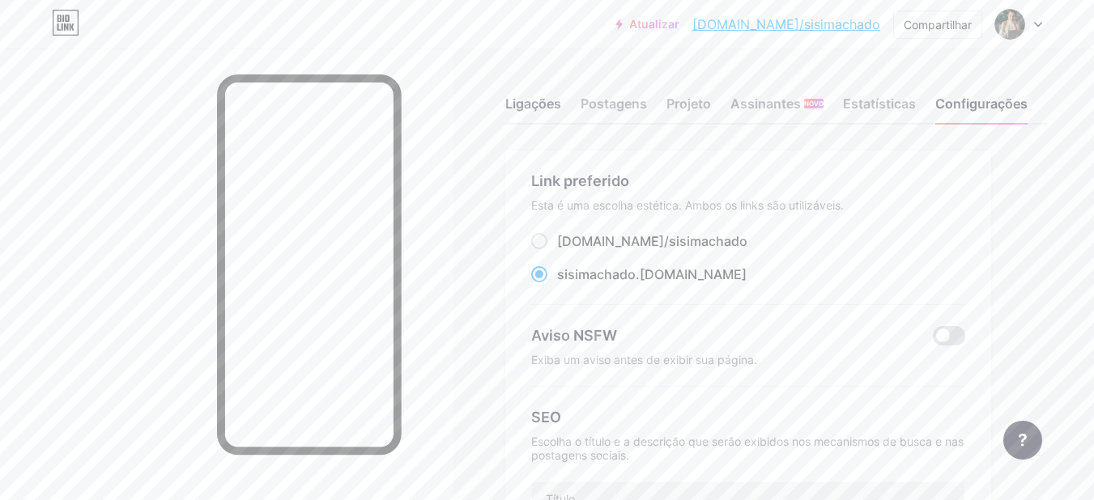
click at [525, 102] on font "Ligações" at bounding box center [533, 104] width 56 height 16
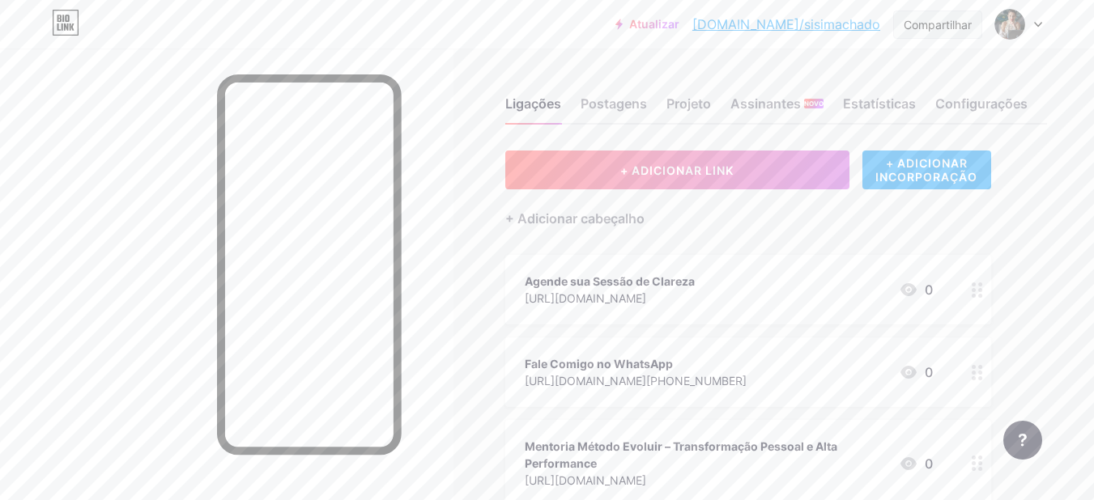
click at [941, 30] on font "Compartilhar" at bounding box center [937, 25] width 68 height 14
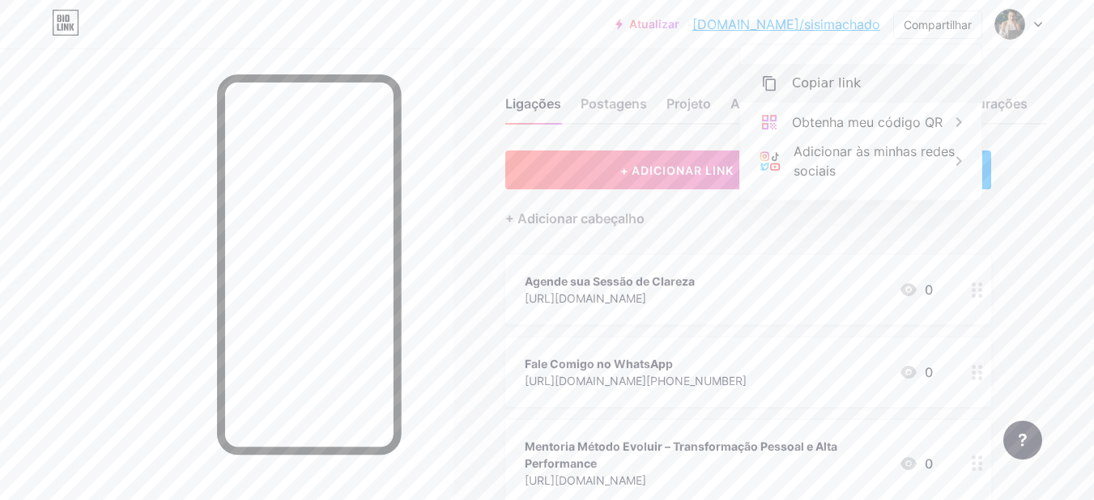
click at [827, 89] on font "Copiar link" at bounding box center [826, 82] width 69 height 15
